Goal: Navigation & Orientation: Find specific page/section

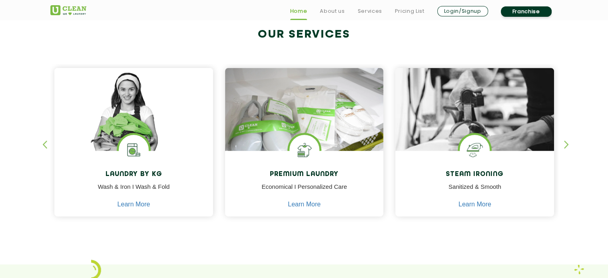
scroll to position [312, 0]
click at [566, 145] on div "button" at bounding box center [570, 151] width 12 height 22
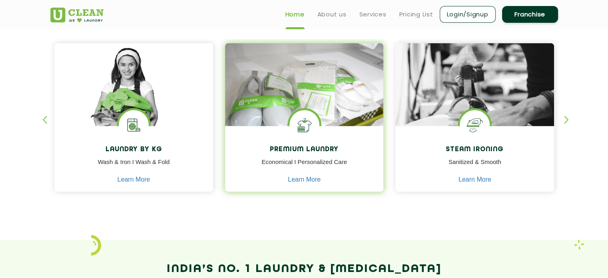
scroll to position [334, 0]
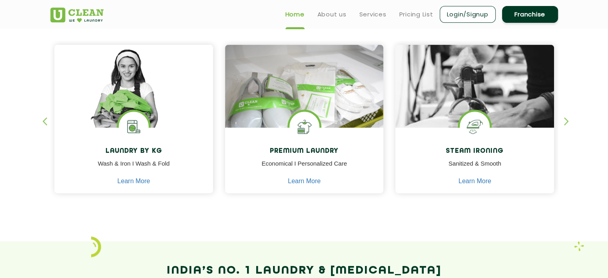
click at [48, 123] on div "button" at bounding box center [48, 128] width 12 height 22
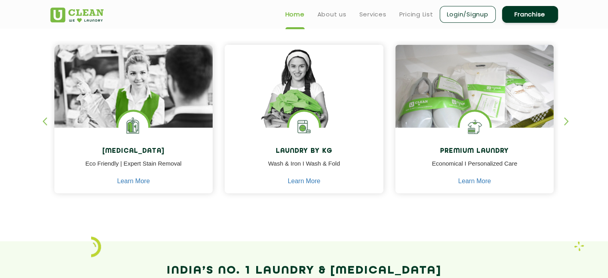
click at [564, 123] on div "button" at bounding box center [570, 128] width 12 height 22
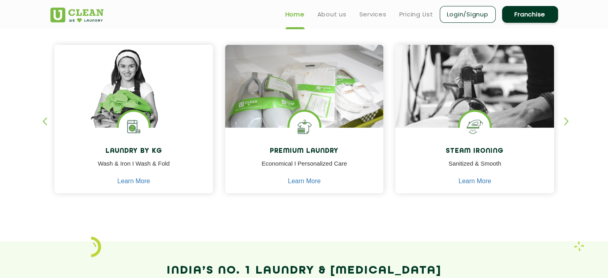
click at [46, 122] on div "button" at bounding box center [48, 128] width 12 height 22
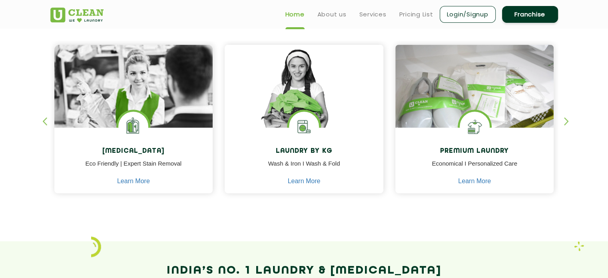
click at [567, 121] on div "button" at bounding box center [570, 128] width 12 height 22
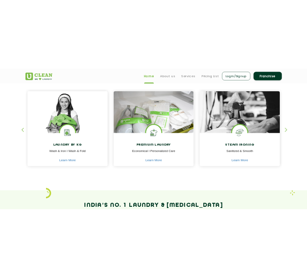
scroll to position [0, 0]
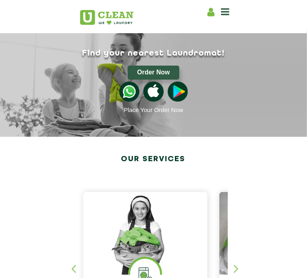
click at [246, 265] on div "button" at bounding box center [240, 276] width 12 height 22
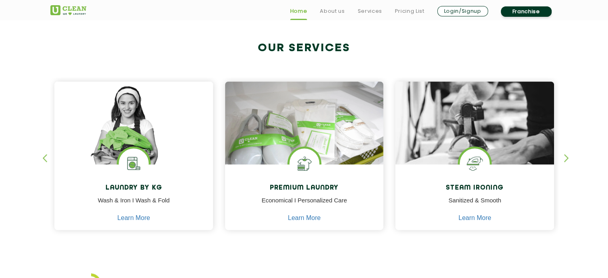
scroll to position [492, 0]
drag, startPoint x: 170, startPoint y: 113, endPoint x: 382, endPoint y: 134, distance: 212.2
copy h2 "India’s No. 1 Laundry & [MEDICAL_DATA] Brand from an IITian"
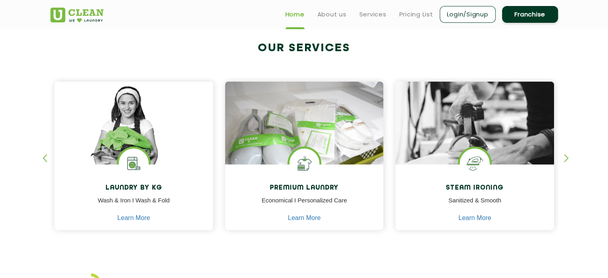
scroll to position [624, 0]
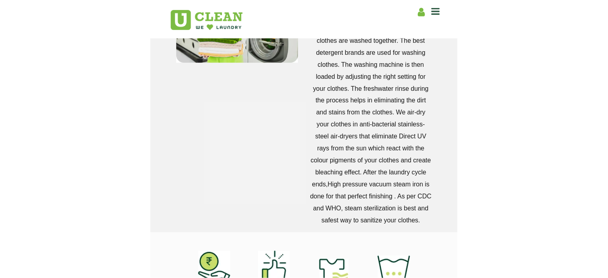
scroll to position [293, 0]
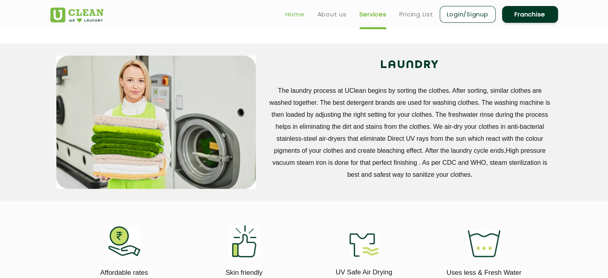
click at [294, 16] on link "Home" at bounding box center [295, 15] width 19 height 10
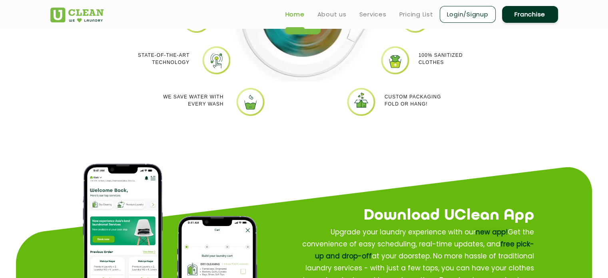
scroll to position [952, 0]
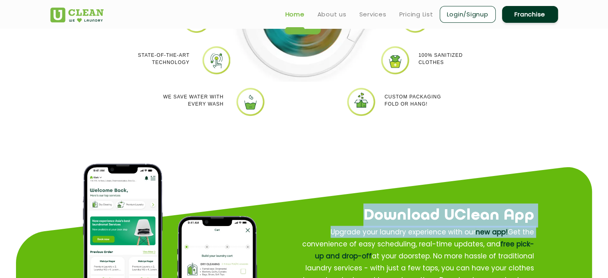
drag, startPoint x: 385, startPoint y: 90, endPoint x: 534, endPoint y: 89, distance: 149.6
click at [534, 167] on div "Download UClean App Upgrade your laundry experience with our new app! Get the c…" at bounding box center [412, 255] width 303 height 177
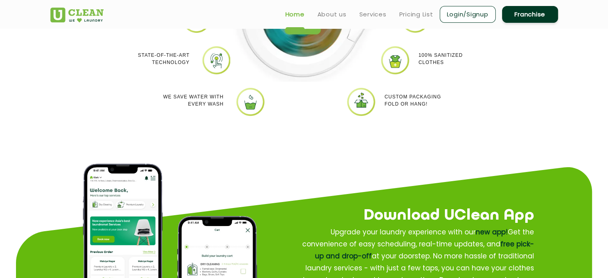
click at [385, 204] on h2 "Download UClean App" at bounding box center [400, 216] width 267 height 24
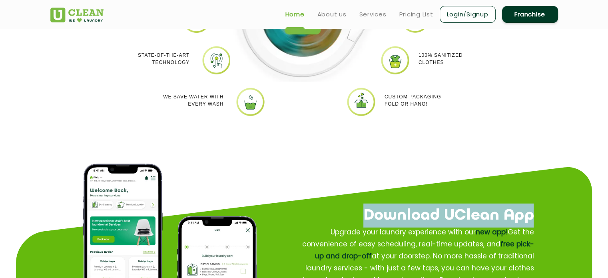
drag, startPoint x: 385, startPoint y: 91, endPoint x: 522, endPoint y: 89, distance: 137.6
click at [522, 204] on h2 "Download UClean App" at bounding box center [400, 216] width 267 height 24
copy h2 "Download UClean App"
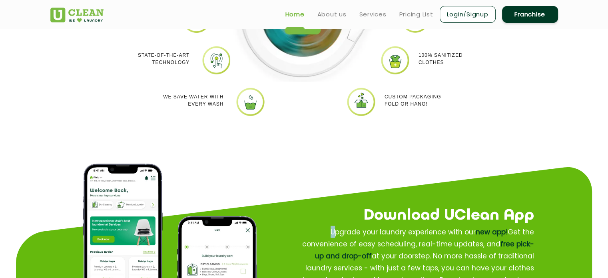
drag, startPoint x: 332, startPoint y: 107, endPoint x: 534, endPoint y: 167, distance: 211.0
click at [534, 167] on div "Download UClean App Upgrade your laundry experience with our new app! Get the c…" at bounding box center [412, 255] width 303 height 177
copy p
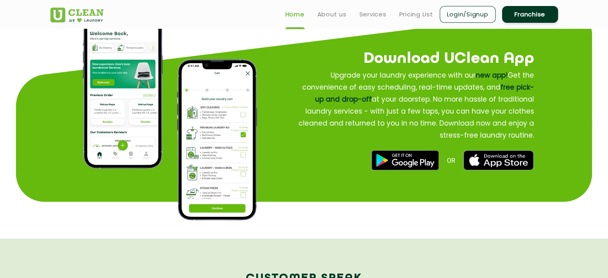
scroll to position [941, 0]
